Goal: Navigation & Orientation: Find specific page/section

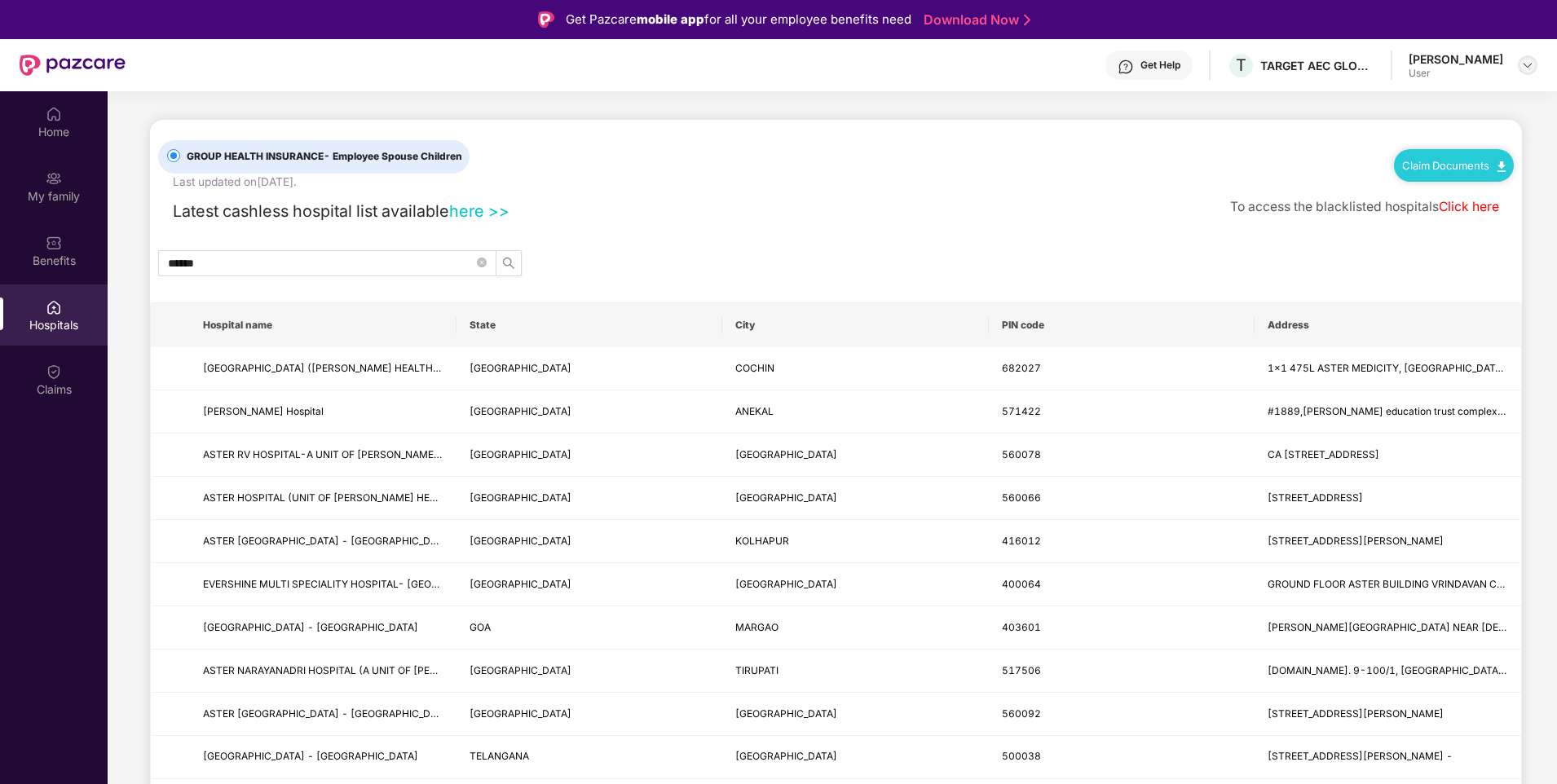
click at [1533, 61] on img at bounding box center [1527, 65] width 13 height 13
click at [752, 218] on div "Latest cashless hospital list available here >> To access the blacklisted hospi…" at bounding box center [836, 206] width 1356 height 33
click at [1525, 64] on img at bounding box center [1527, 65] width 13 height 13
click at [1442, 166] on div "User" at bounding box center [1437, 162] width 95 height 13
click at [317, 265] on input "*****" at bounding box center [321, 263] width 306 height 18
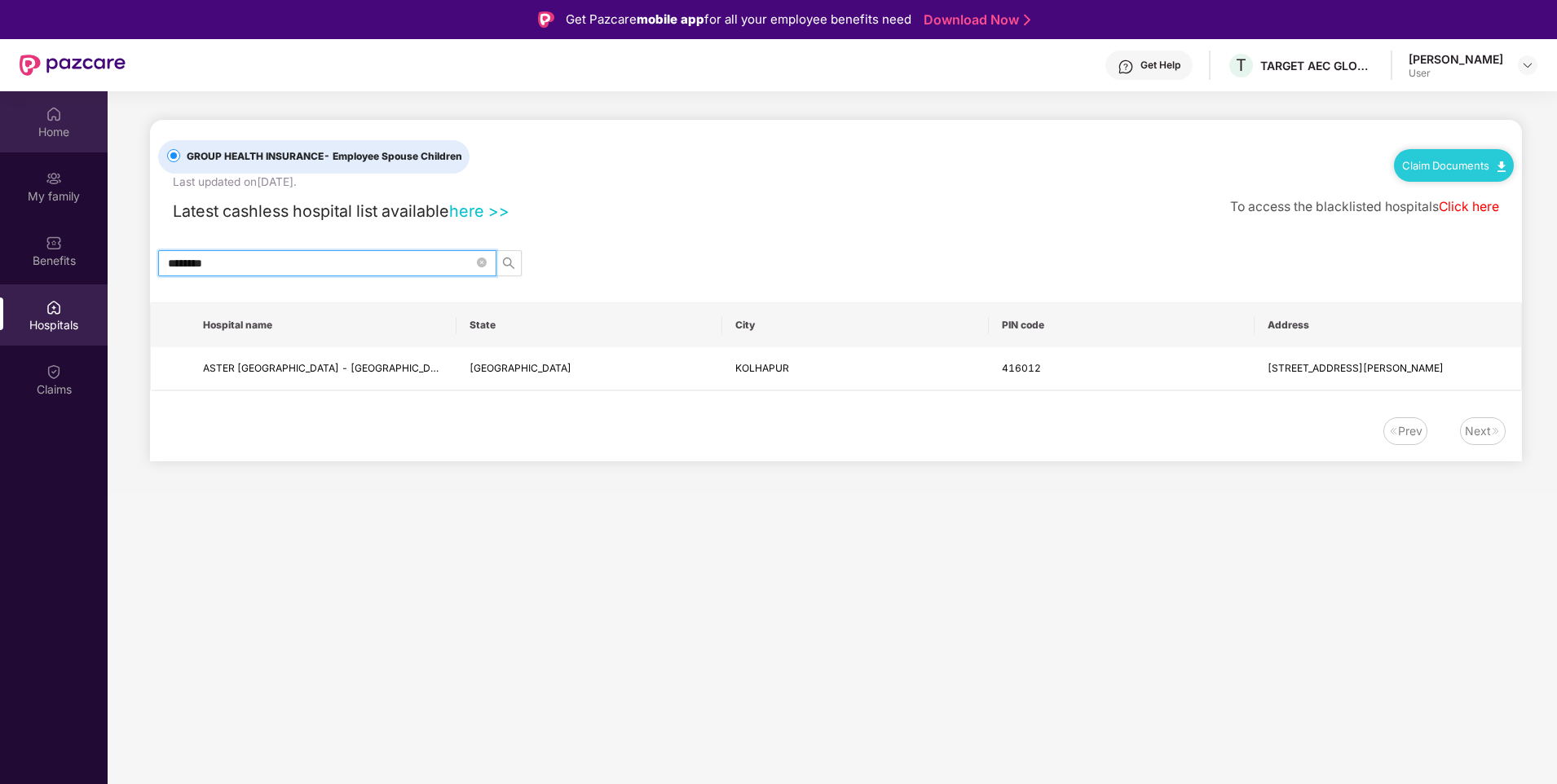
type input "********"
click at [69, 112] on div "Home" at bounding box center [54, 122] width 108 height 61
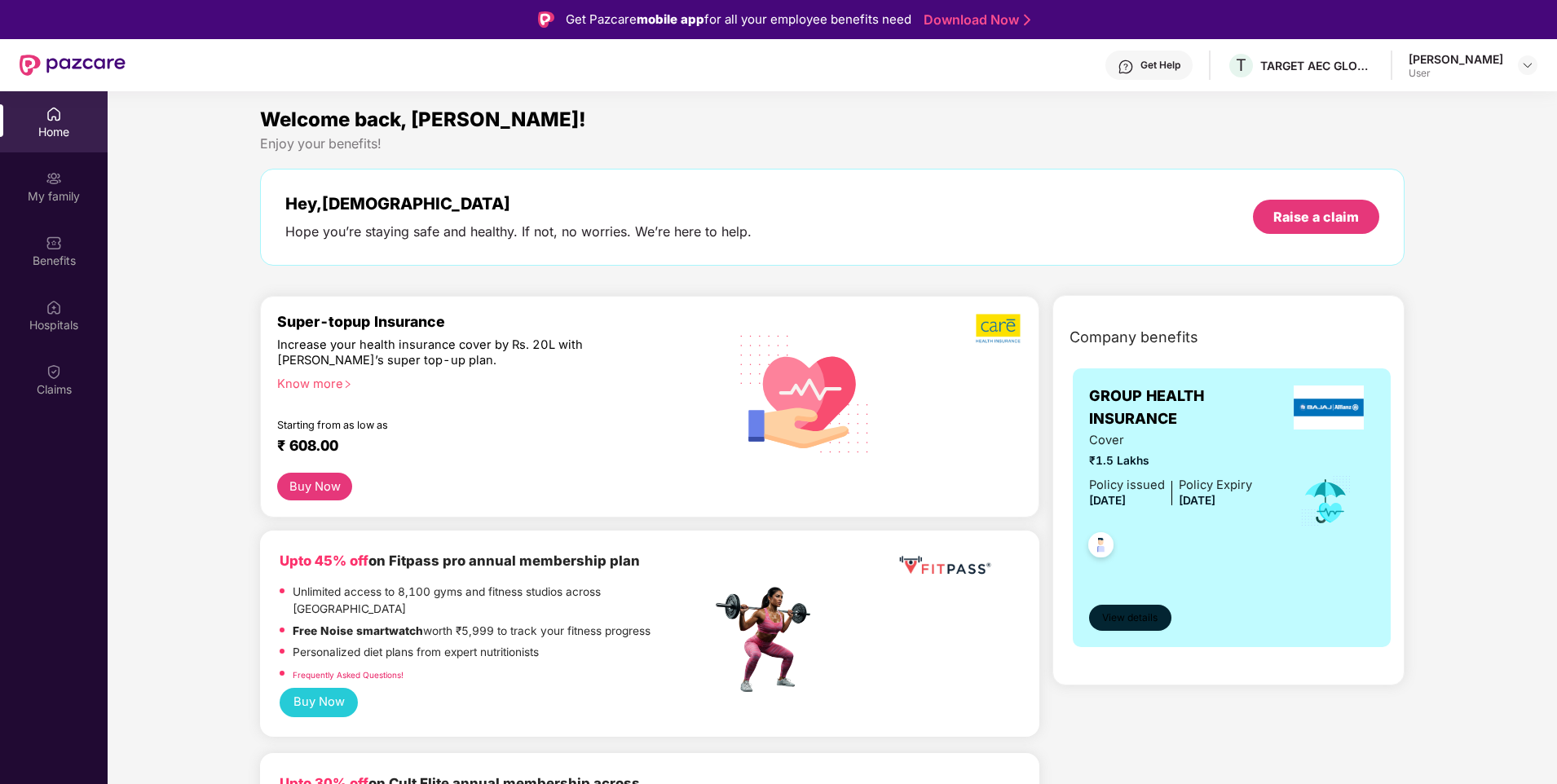
click at [1134, 613] on span "View details" at bounding box center [1129, 618] width 55 height 15
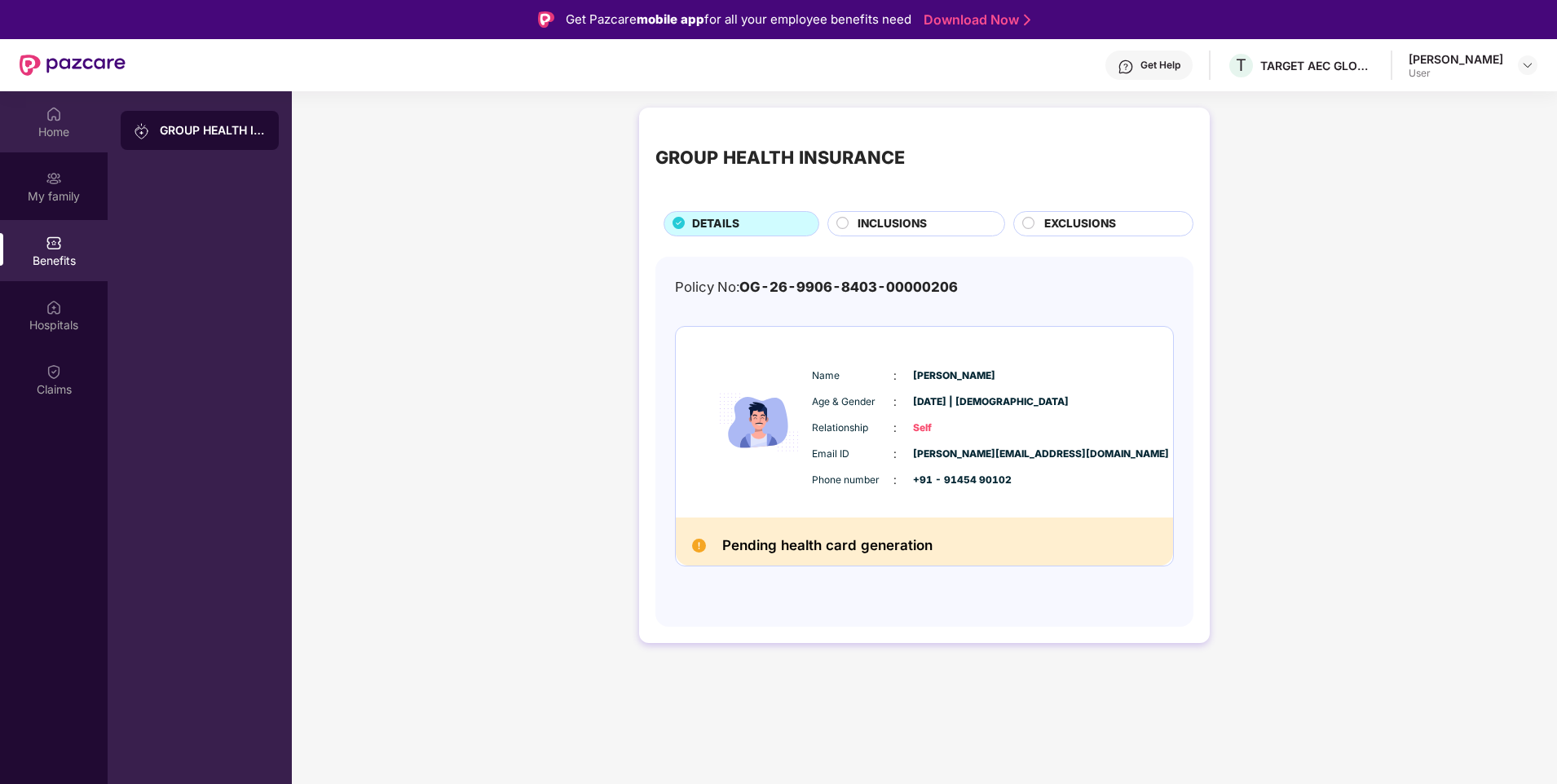
click at [61, 109] on img at bounding box center [53, 113] width 16 height 16
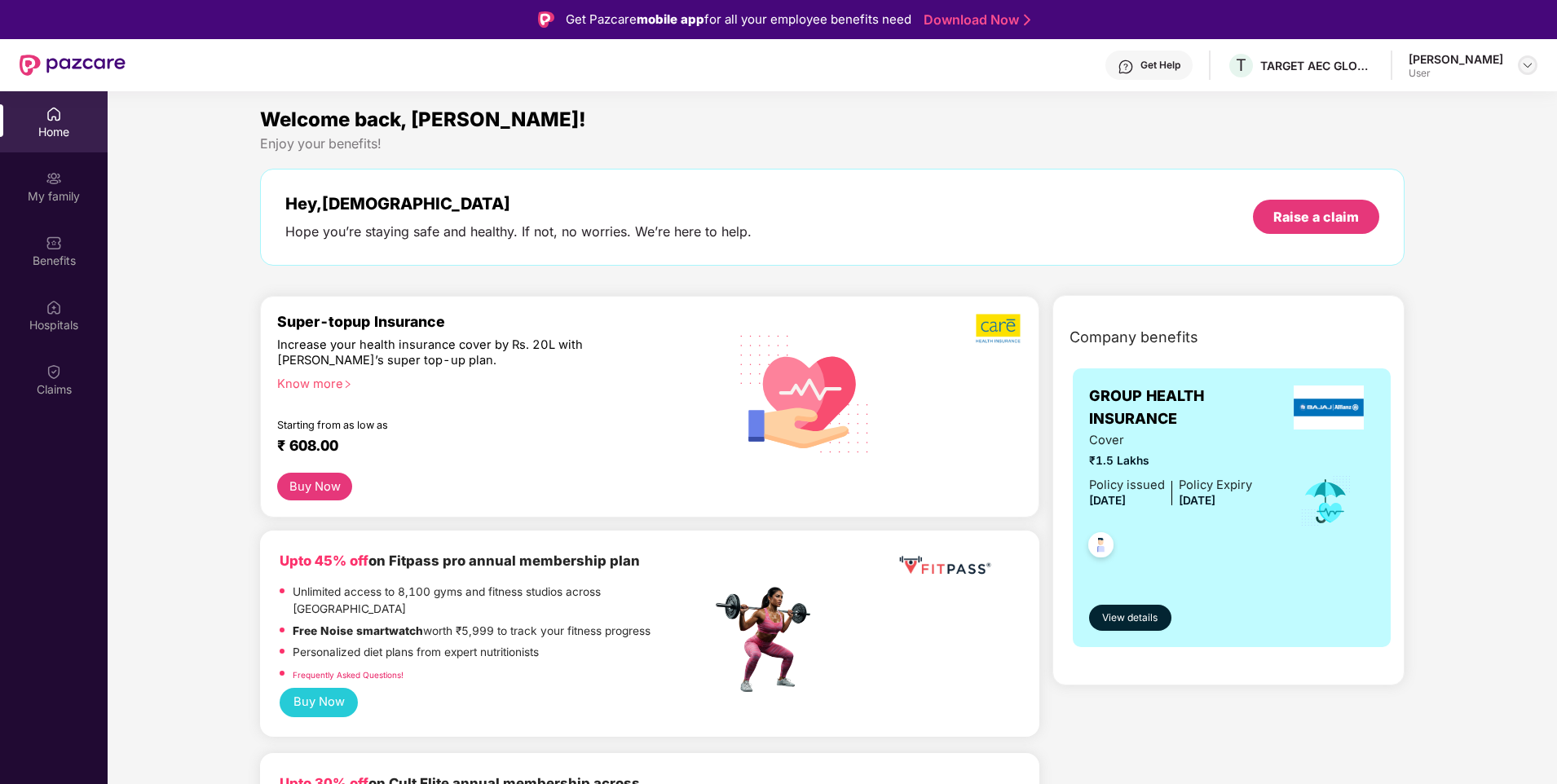
click at [1527, 63] on img at bounding box center [1527, 65] width 13 height 13
click at [1524, 61] on img at bounding box center [1527, 65] width 13 height 13
click at [1426, 56] on div "[PERSON_NAME]" at bounding box center [1455, 59] width 95 height 15
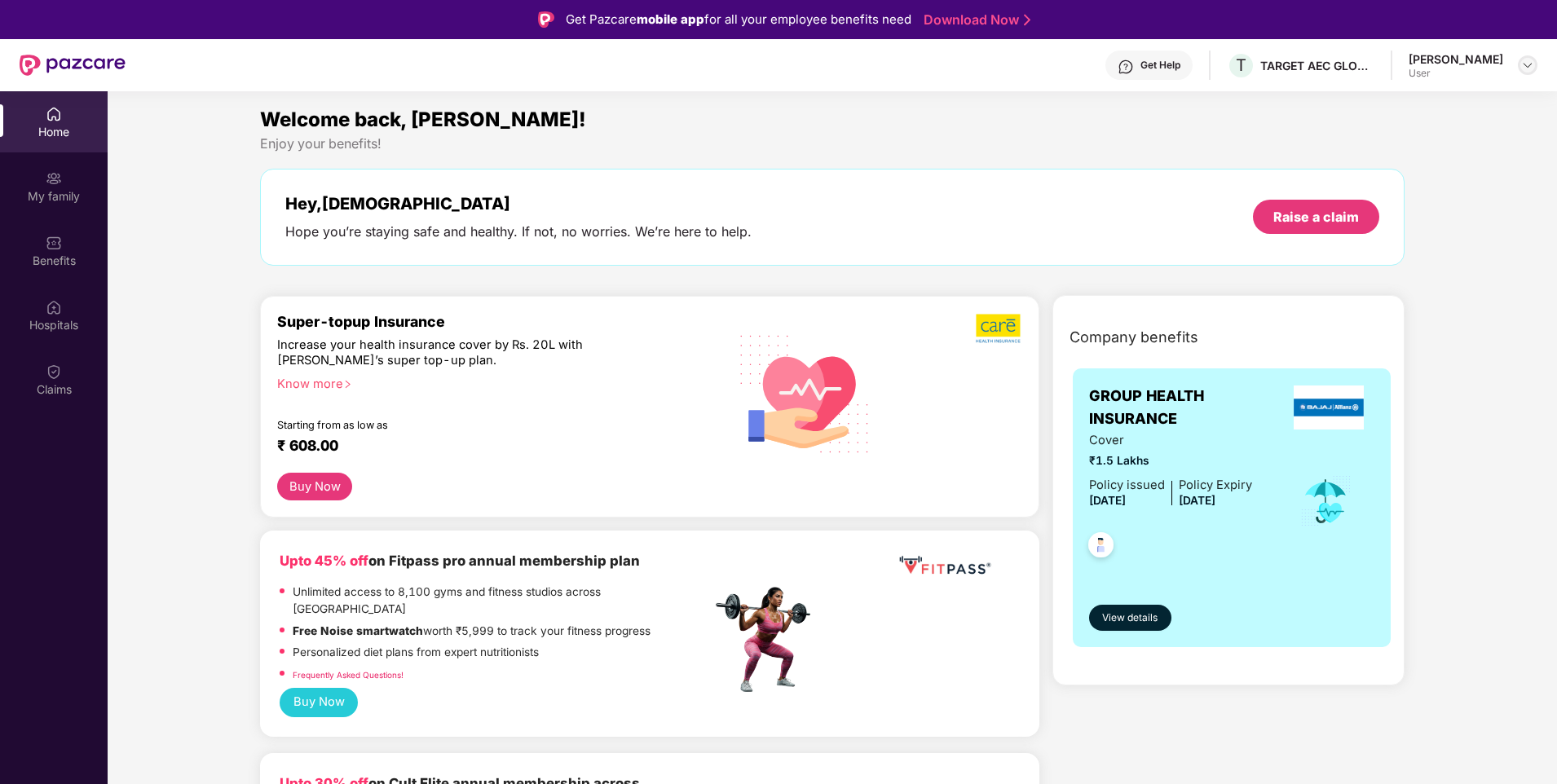
click at [1525, 63] on img at bounding box center [1527, 65] width 13 height 13
click at [1445, 107] on div "Logout" at bounding box center [1451, 103] width 212 height 32
